Goal: Use online tool/utility: Utilize a website feature to perform a specific function

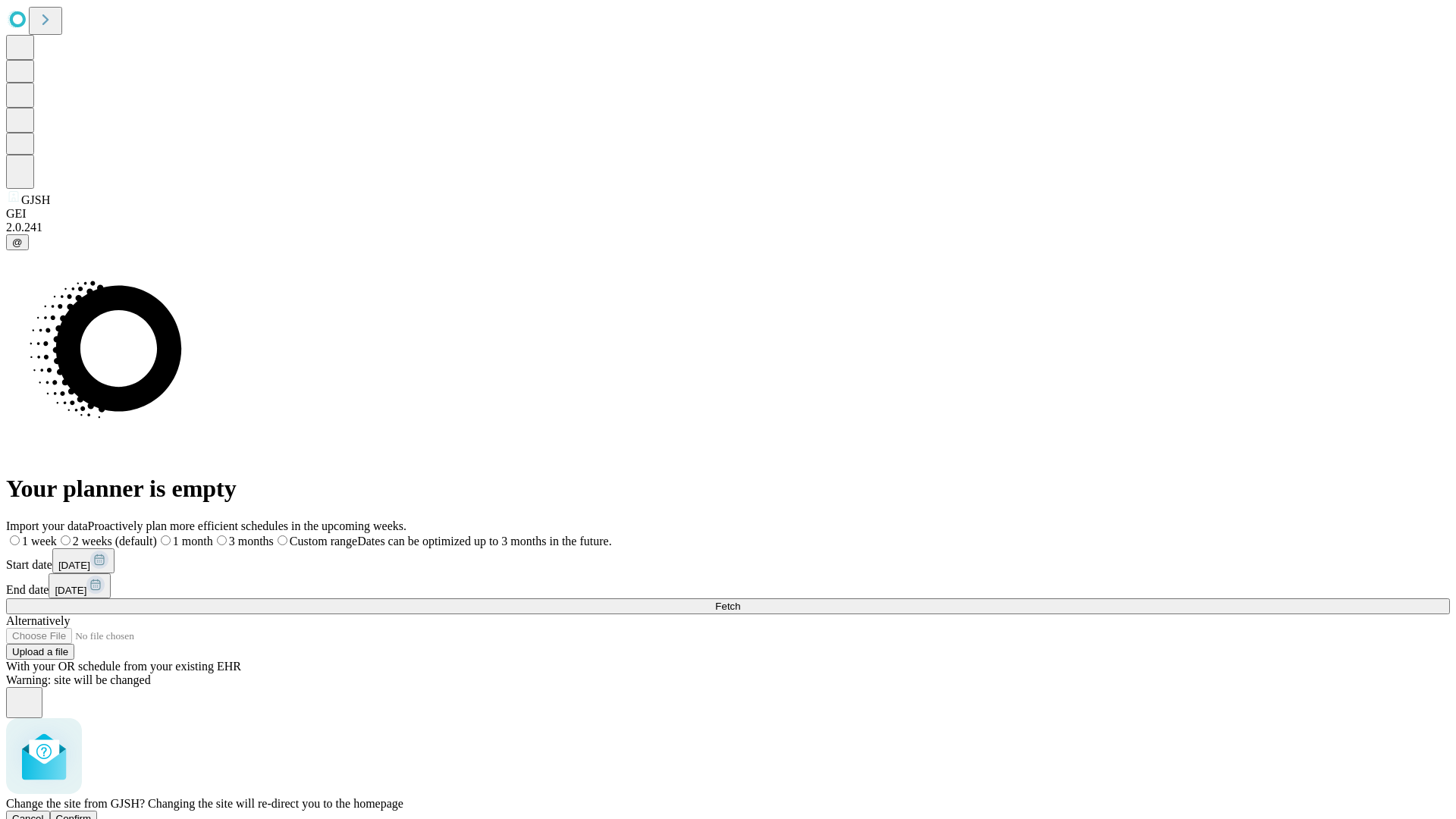
click at [92, 813] on span "Confirm" at bounding box center [74, 819] width 36 height 11
click at [137, 535] on label "2 weeks (default)" at bounding box center [92, 541] width 90 height 13
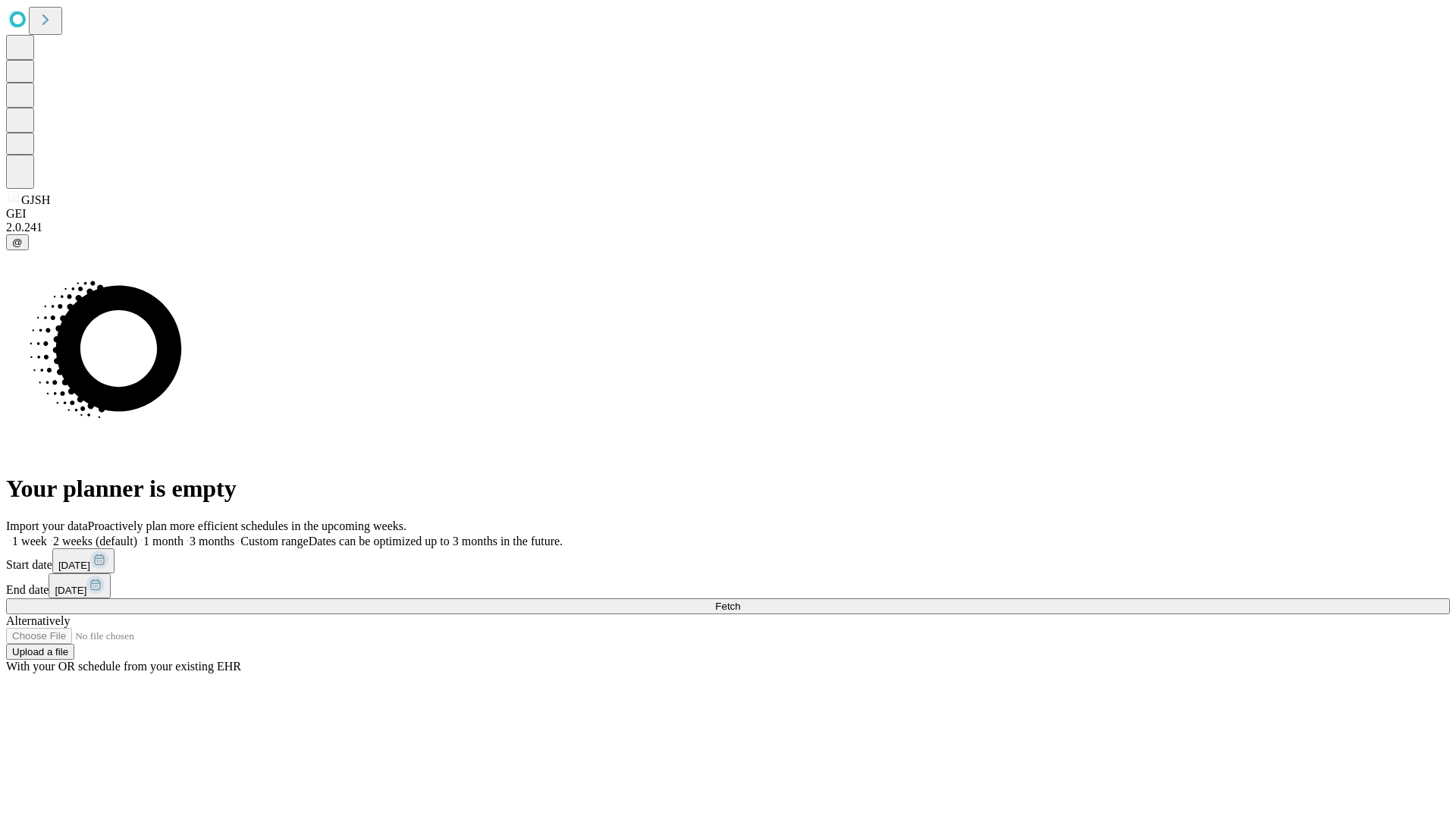
click at [740, 601] on span "Fetch" at bounding box center [727, 606] width 25 height 11
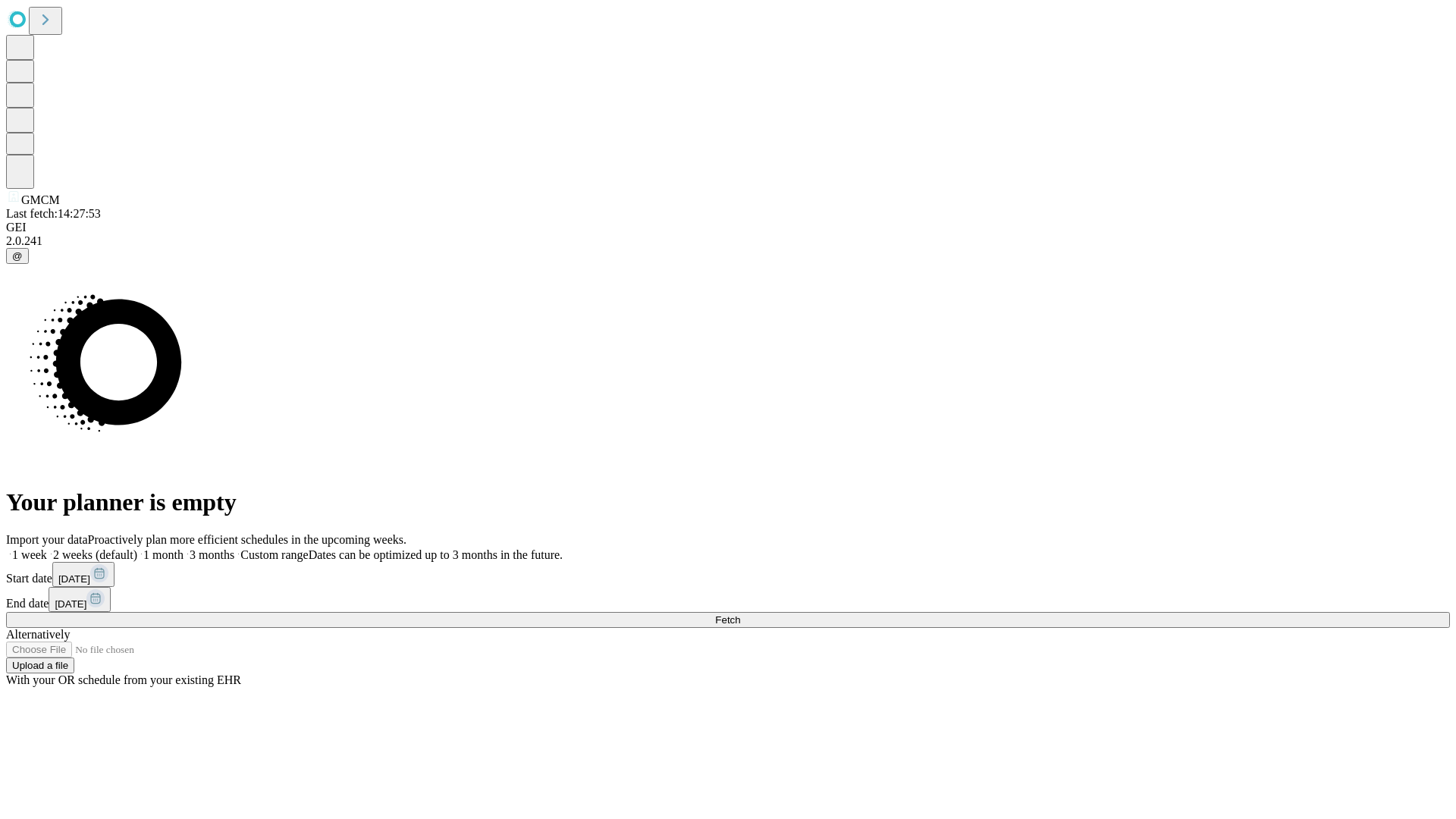
click at [137, 549] on label "2 weeks (default)" at bounding box center [92, 555] width 90 height 13
click at [740, 614] on span "Fetch" at bounding box center [727, 620] width 25 height 11
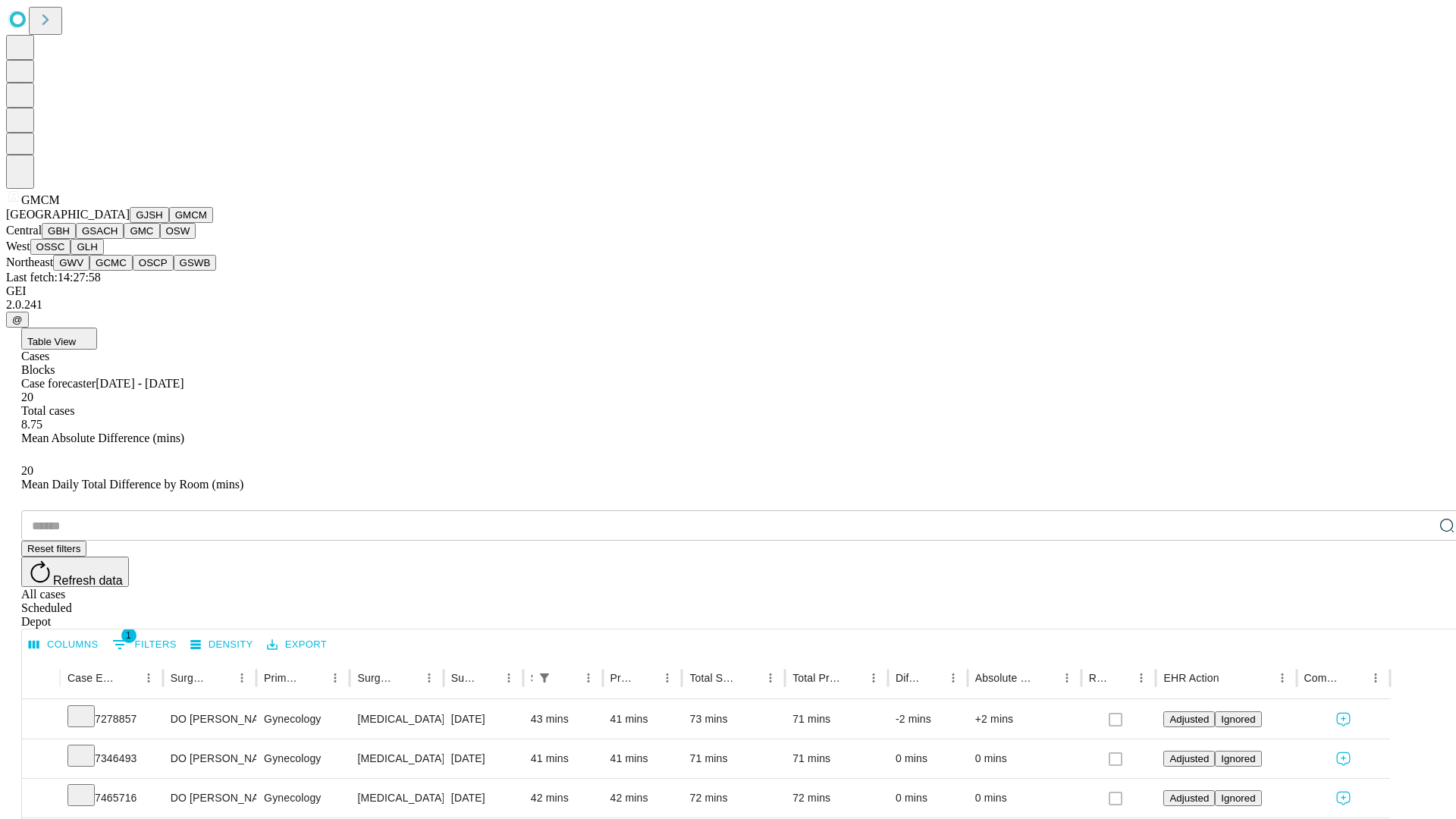
click at [75, 239] on button "GBH" at bounding box center [58, 231] width 34 height 16
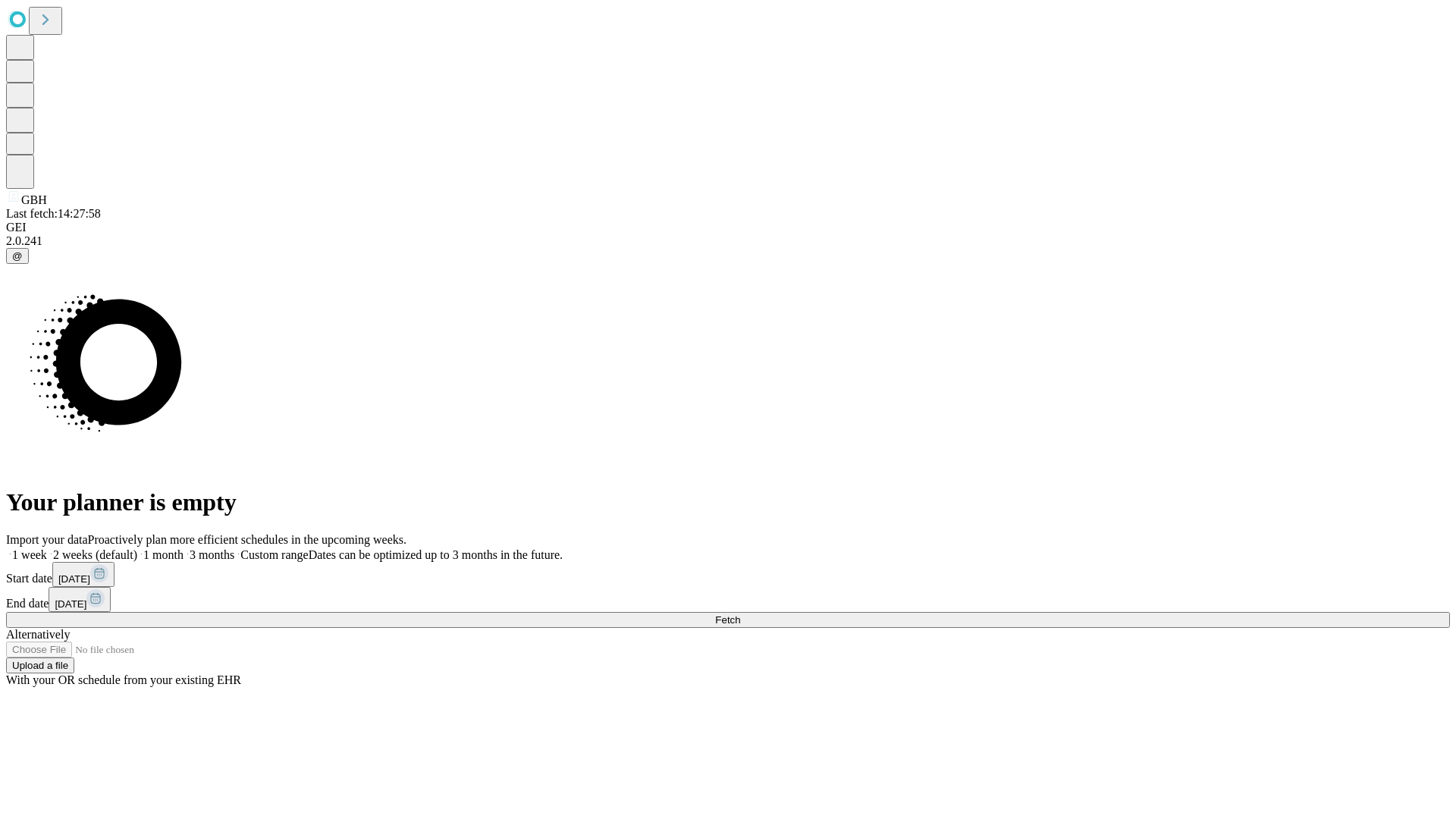
click at [137, 549] on label "2 weeks (default)" at bounding box center [92, 555] width 90 height 13
click at [740, 614] on span "Fetch" at bounding box center [727, 620] width 25 height 11
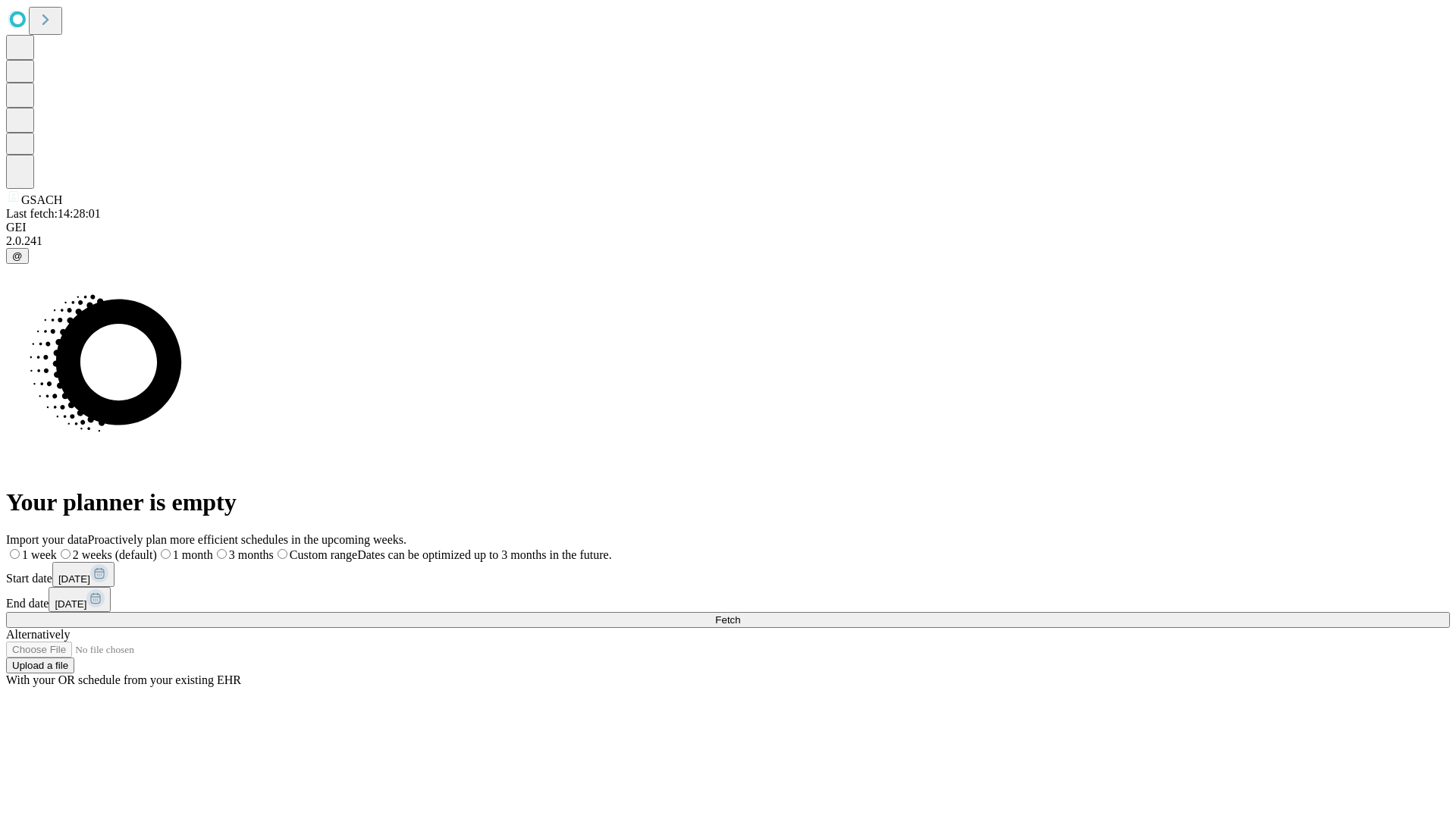
click at [157, 549] on label "2 weeks (default)" at bounding box center [106, 555] width 100 height 13
click at [740, 614] on span "Fetch" at bounding box center [727, 620] width 25 height 11
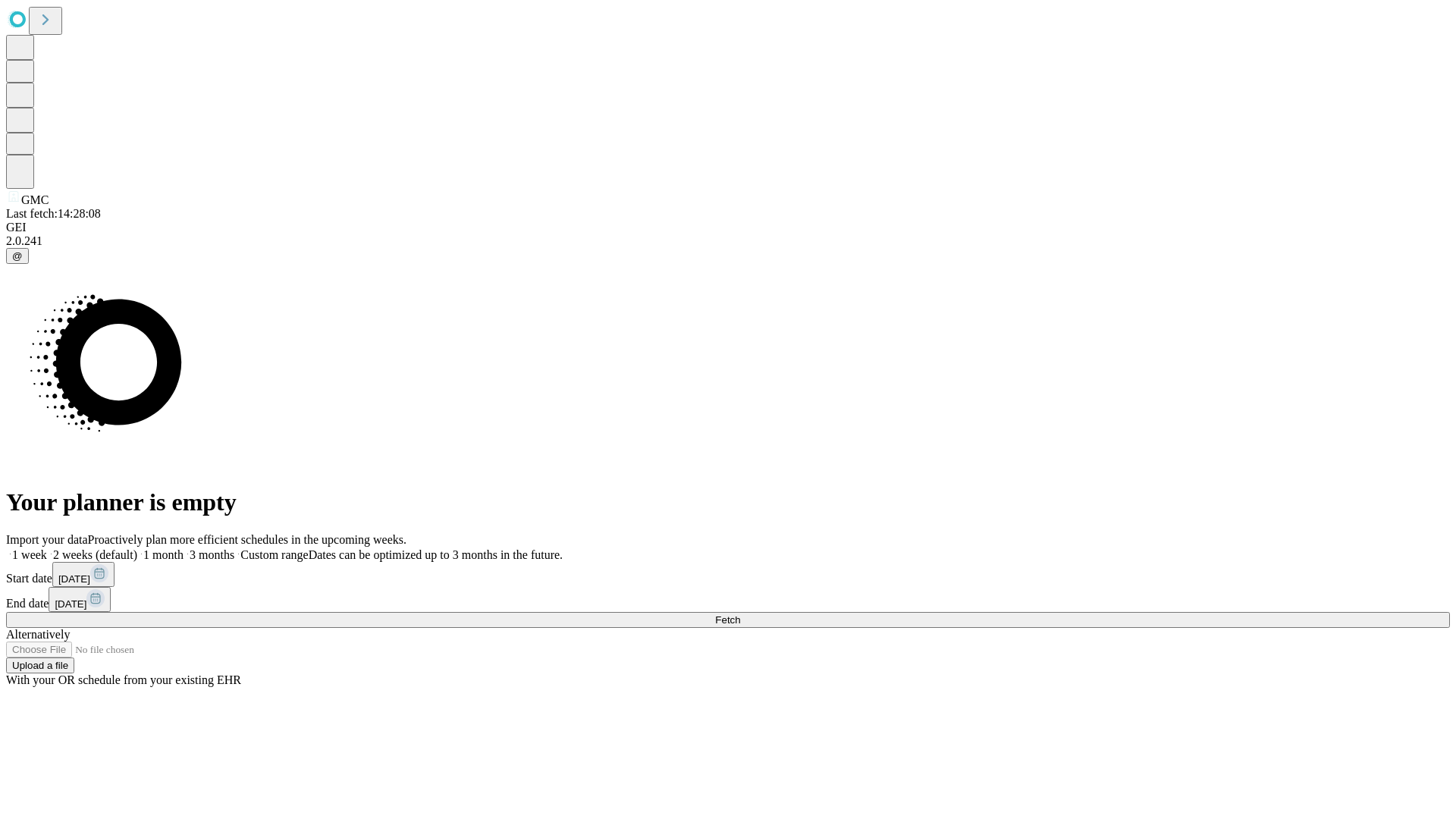
click at [137, 549] on label "2 weeks (default)" at bounding box center [92, 555] width 90 height 13
click at [740, 614] on span "Fetch" at bounding box center [727, 620] width 25 height 11
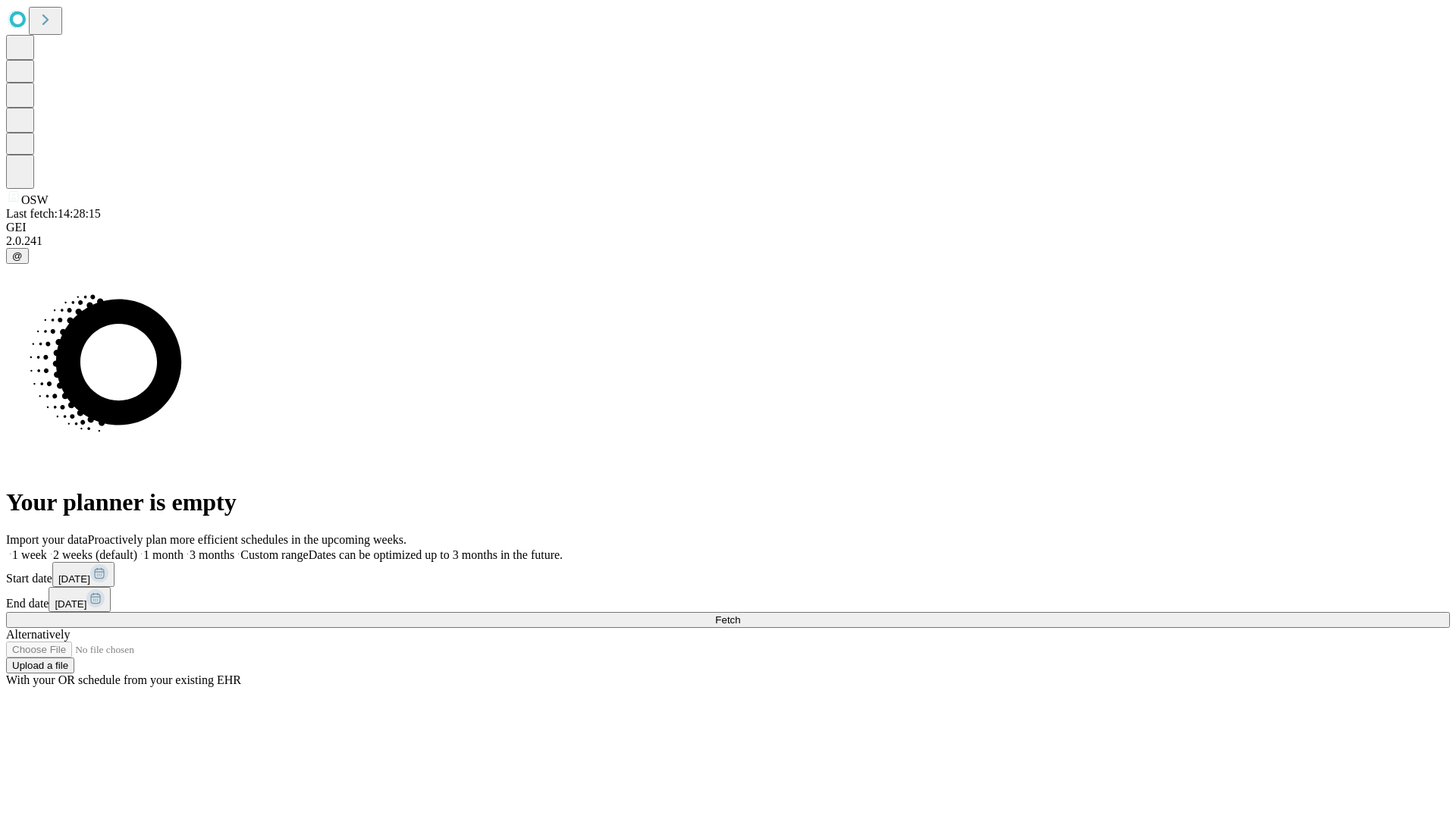
click at [740, 614] on span "Fetch" at bounding box center [727, 620] width 25 height 11
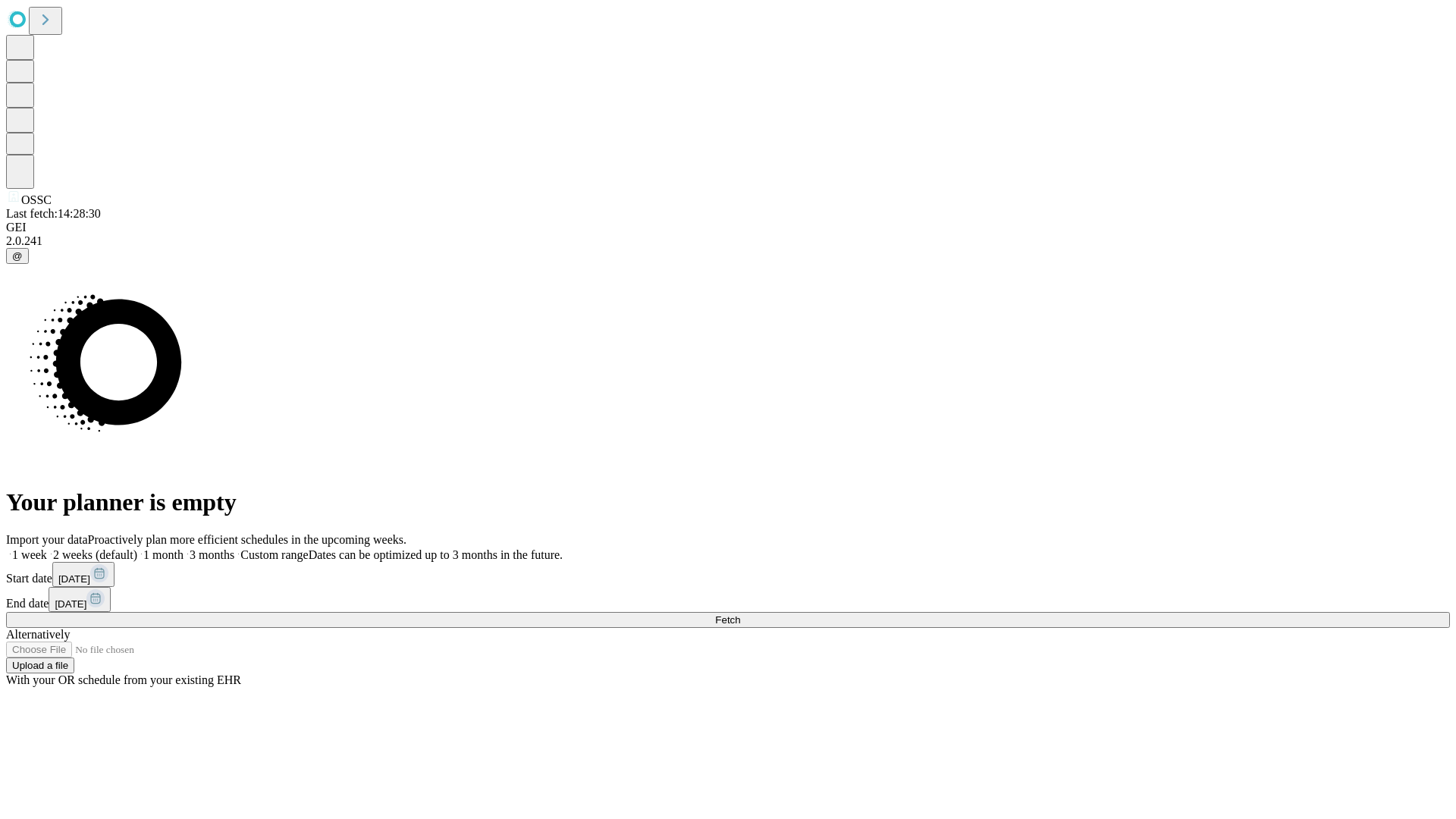
click at [137, 549] on label "2 weeks (default)" at bounding box center [92, 555] width 90 height 13
click at [740, 614] on span "Fetch" at bounding box center [727, 620] width 25 height 11
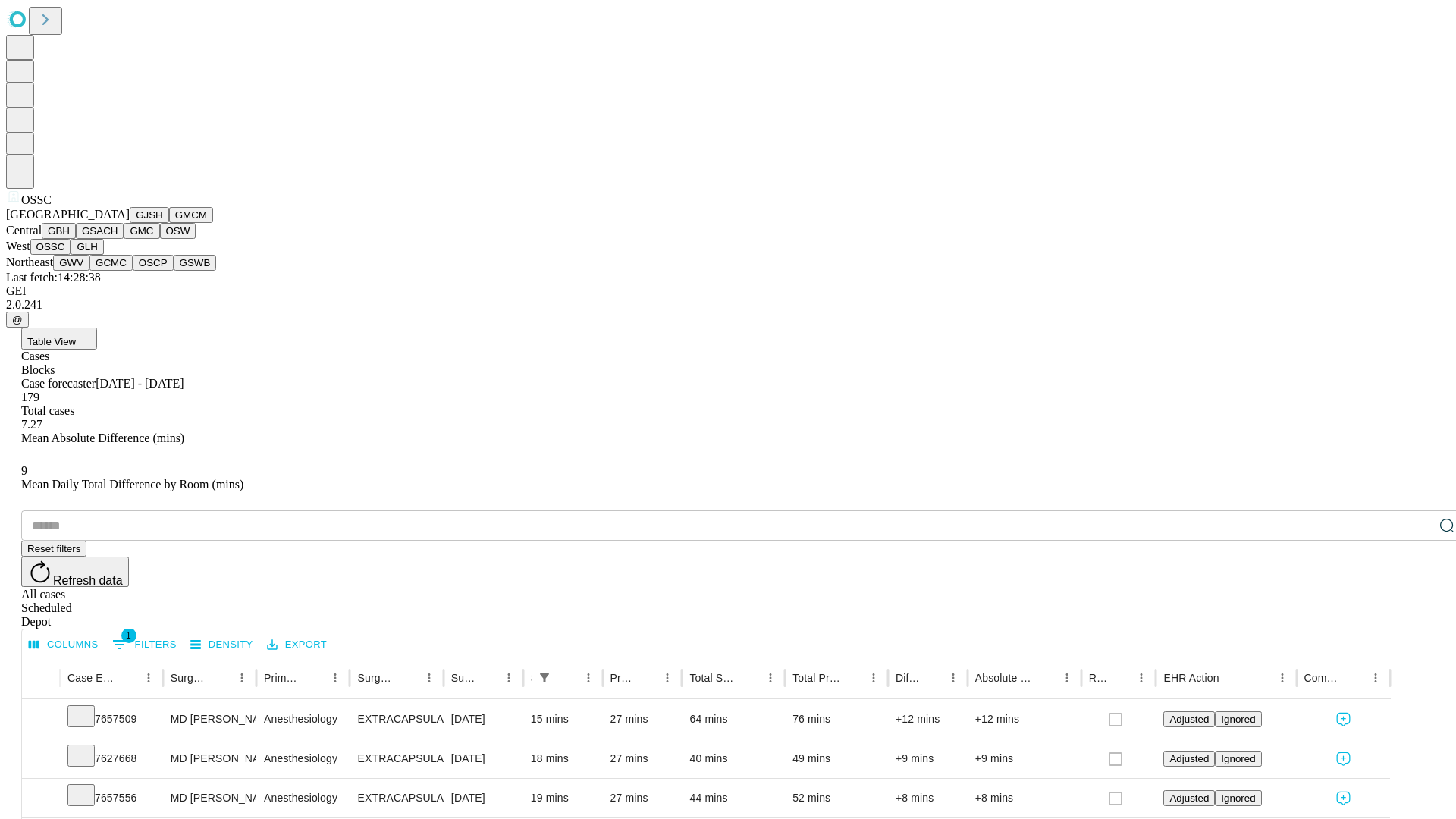
click at [103, 255] on button "GLH" at bounding box center [87, 247] width 32 height 16
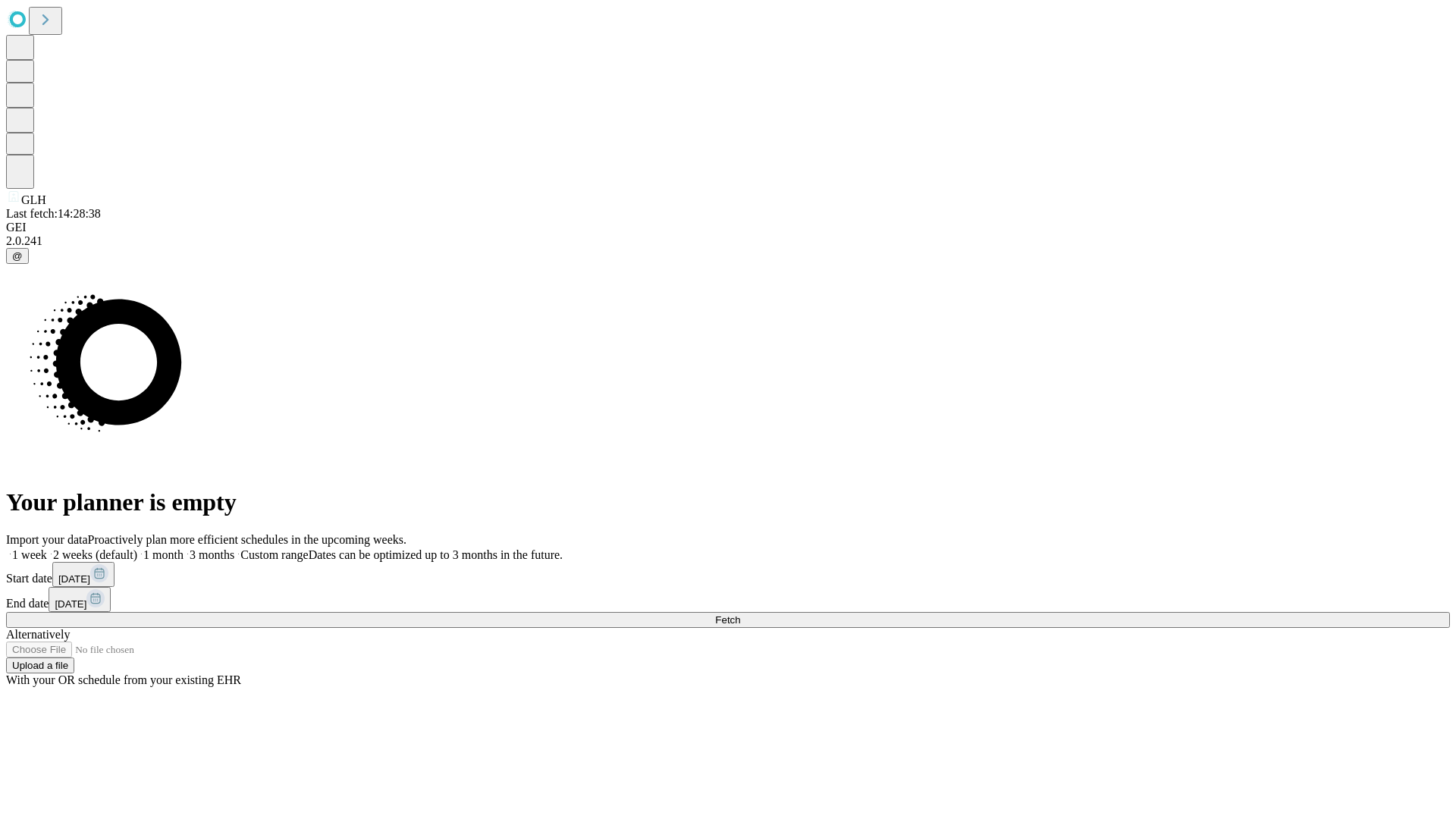
click at [137, 549] on label "2 weeks (default)" at bounding box center [92, 555] width 90 height 13
click at [740, 614] on span "Fetch" at bounding box center [727, 620] width 25 height 11
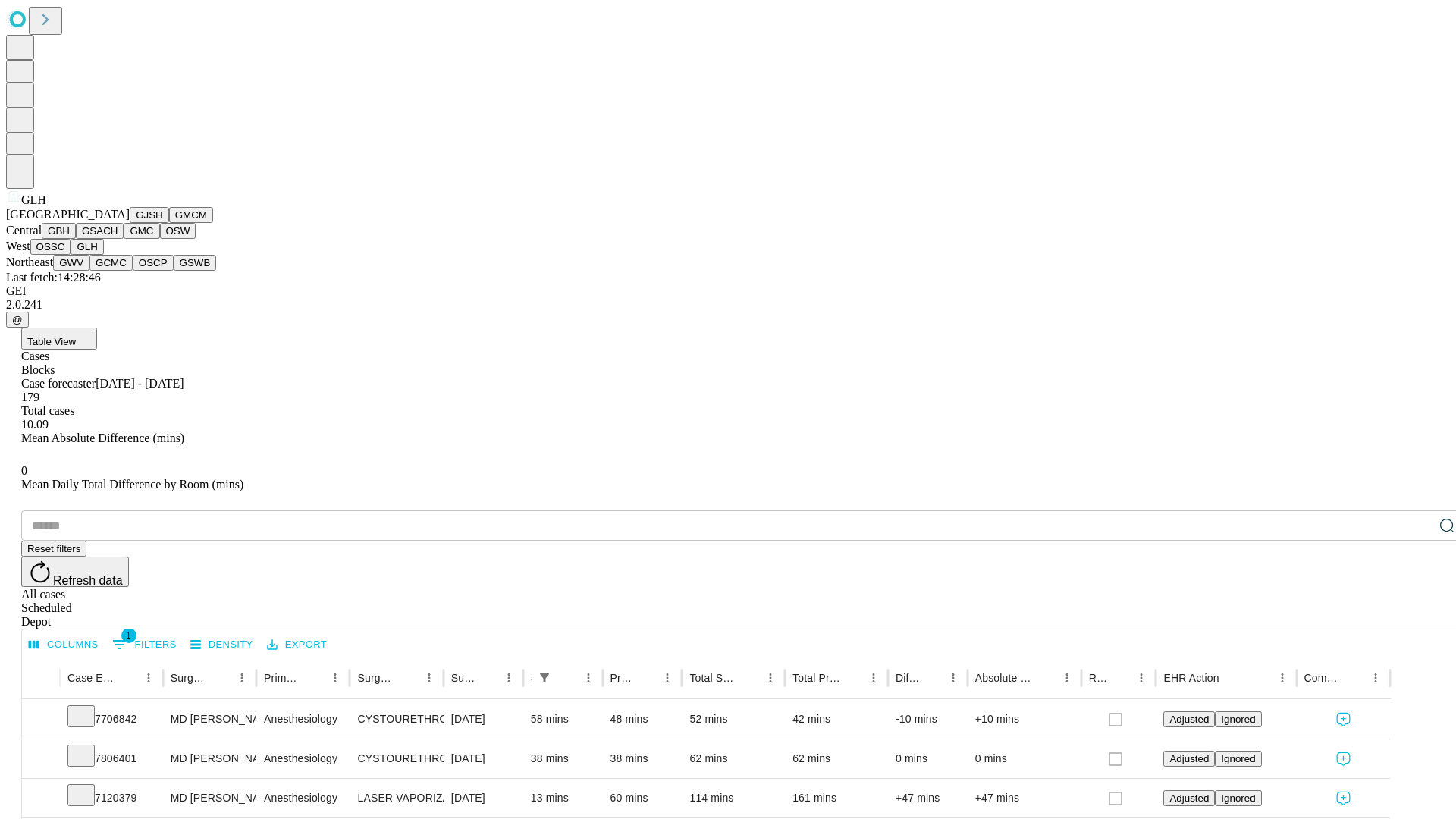
click at [89, 271] on button "GWV" at bounding box center [71, 263] width 37 height 16
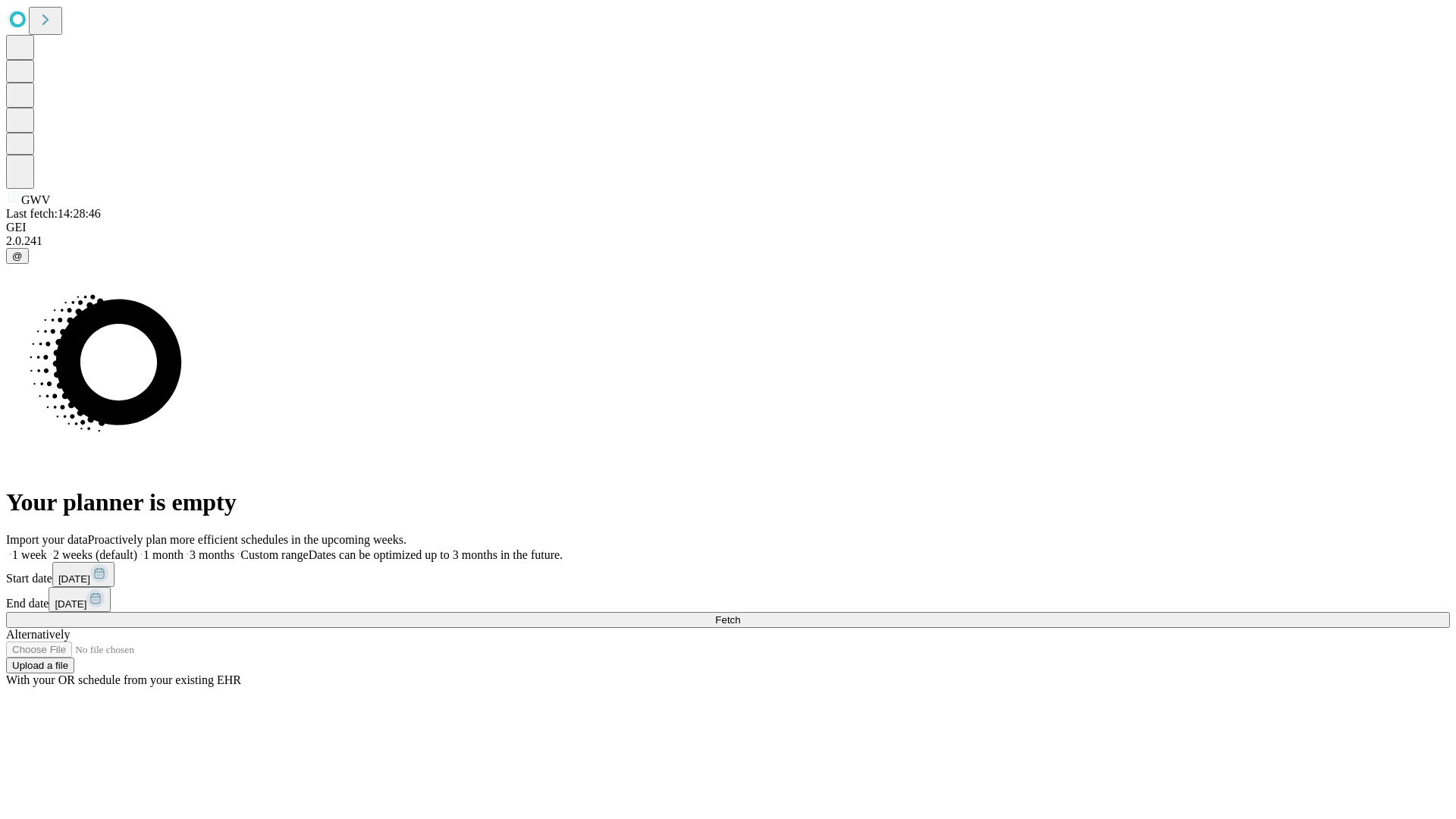
click at [137, 549] on label "2 weeks (default)" at bounding box center [92, 555] width 90 height 13
click at [740, 614] on span "Fetch" at bounding box center [727, 620] width 25 height 11
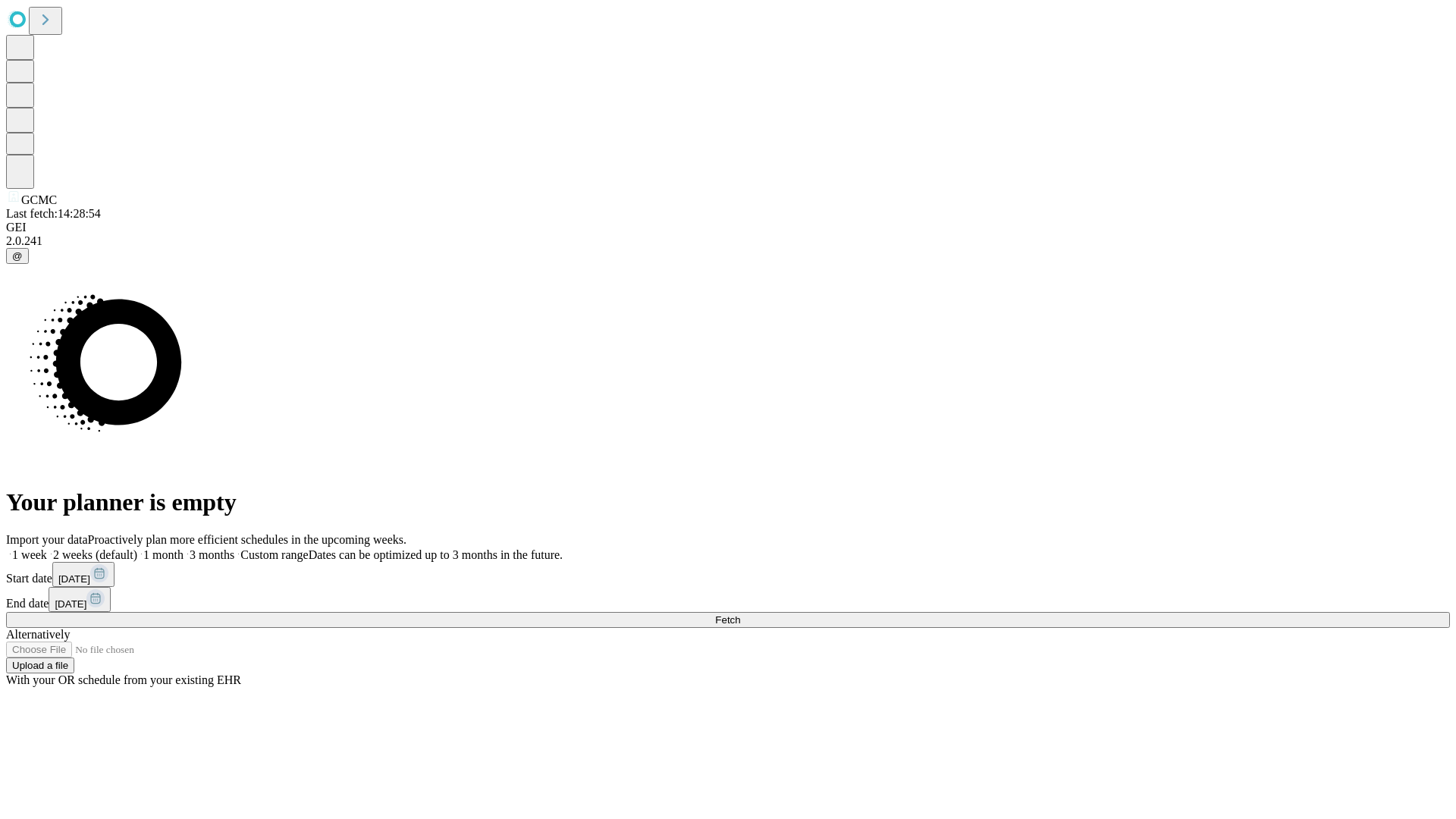
click at [137, 549] on label "2 weeks (default)" at bounding box center [92, 555] width 90 height 13
click at [740, 614] on span "Fetch" at bounding box center [727, 620] width 25 height 11
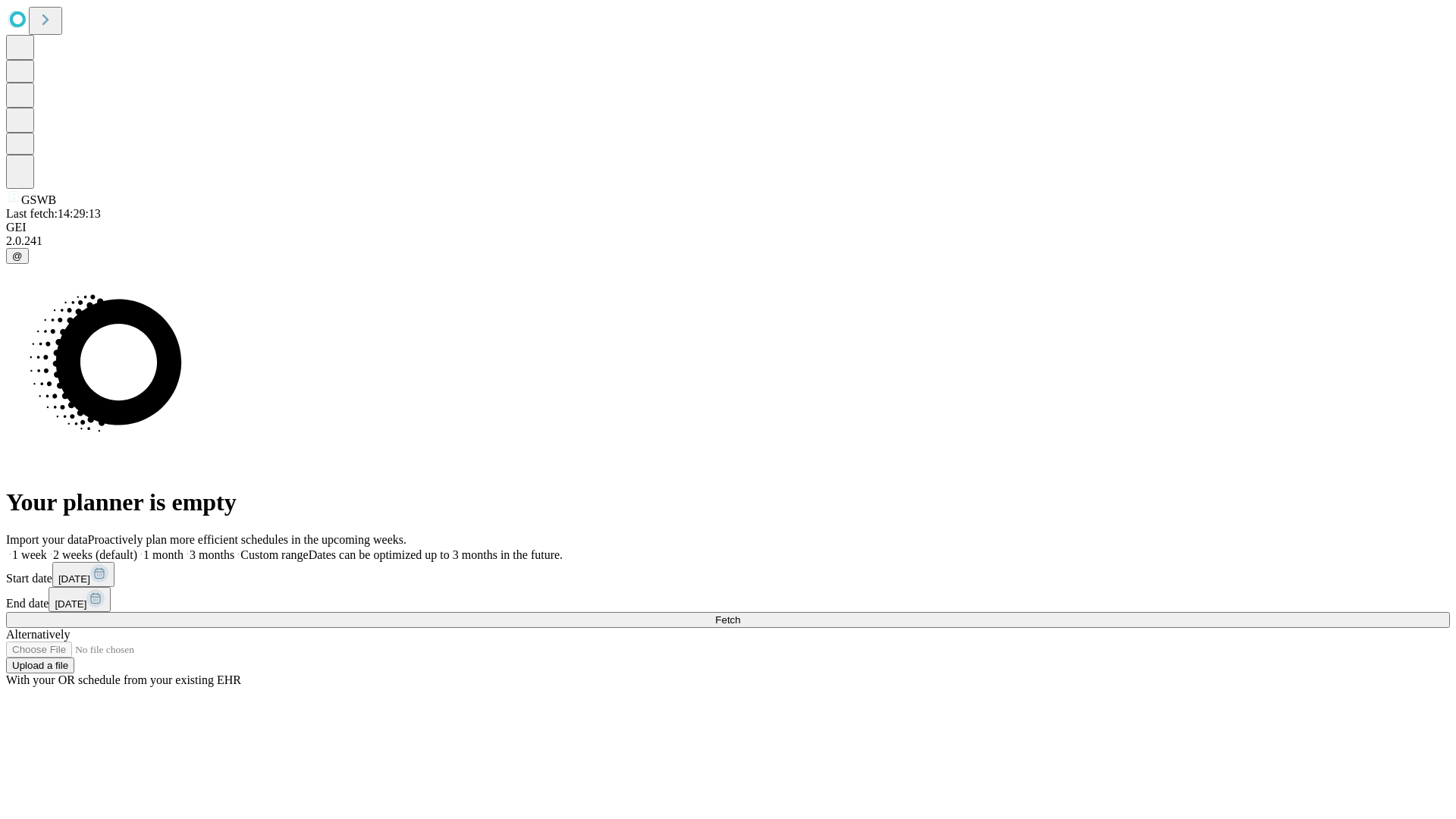
click at [137, 549] on label "2 weeks (default)" at bounding box center [92, 555] width 90 height 13
click at [740, 614] on span "Fetch" at bounding box center [727, 620] width 25 height 11
